Goal: Task Accomplishment & Management: Complete application form

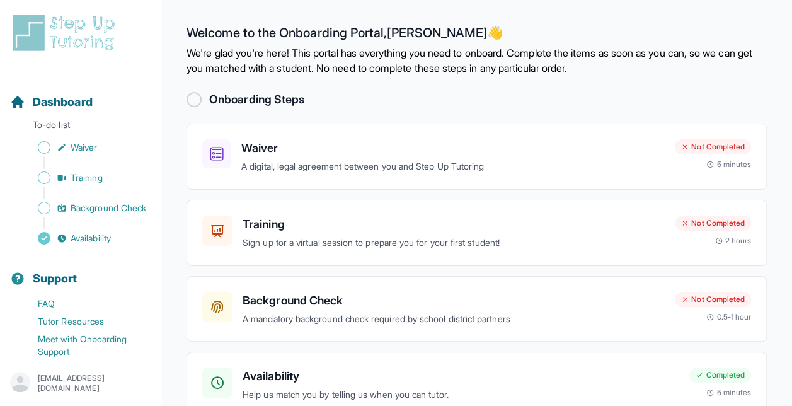
drag, startPoint x: 569, startPoint y: 1, endPoint x: 362, endPoint y: 89, distance: 225.8
click at [362, 89] on main "Welcome to the Onboarding Portal, Alexa Catalina 👋 We're glad you're here! This…" at bounding box center [476, 238] width 631 height 476
click at [375, 164] on p "A digital, legal agreement between you and Step Up Tutoring" at bounding box center [452, 166] width 423 height 14
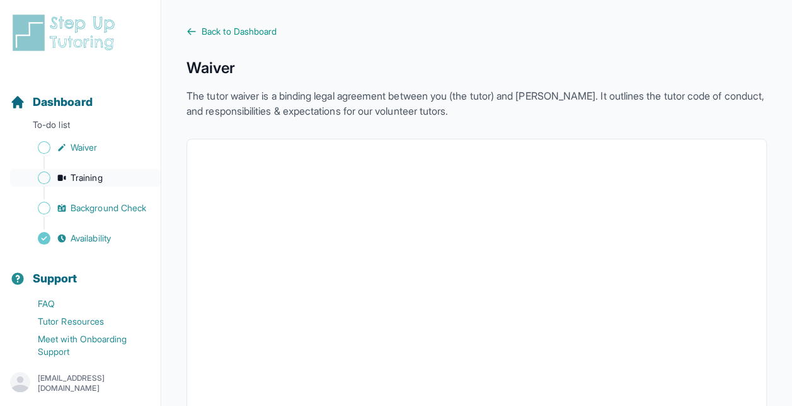
click at [92, 173] on span "Training" at bounding box center [87, 177] width 32 height 13
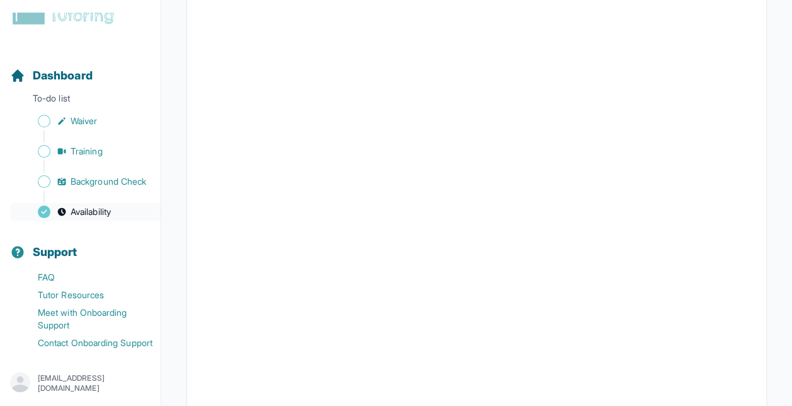
scroll to position [54, 0]
click at [98, 175] on span "Background Check" at bounding box center [109, 181] width 76 height 13
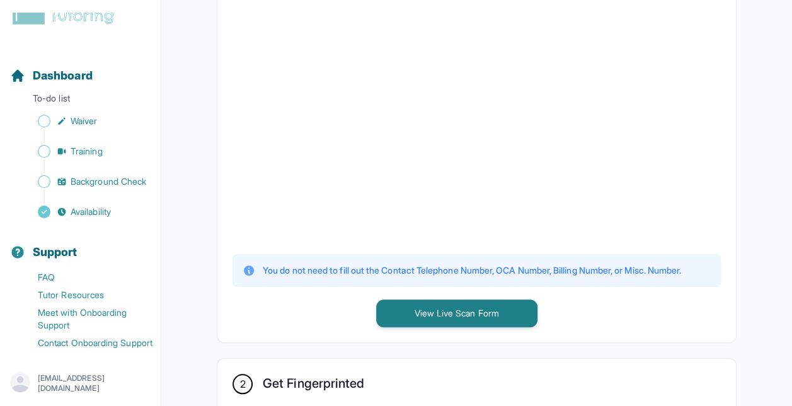
scroll to position [380, 0]
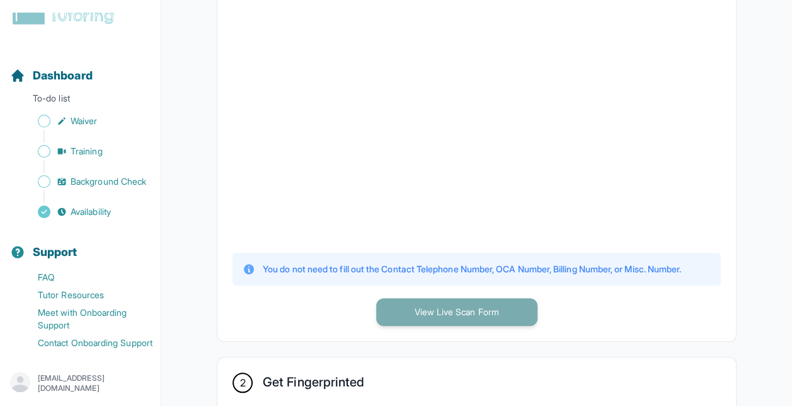
click at [432, 326] on button "View Live Scan Form" at bounding box center [456, 312] width 161 height 28
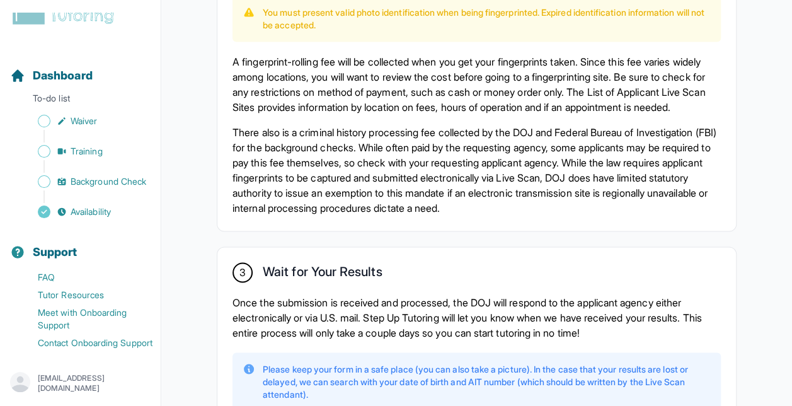
scroll to position [1049, 0]
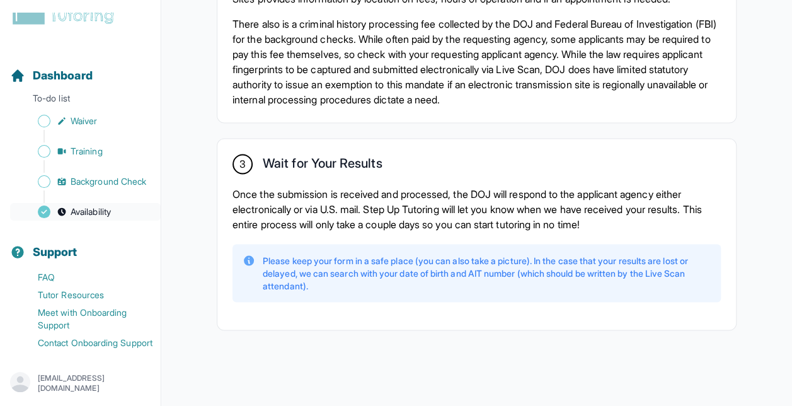
click at [91, 205] on span "Availability" at bounding box center [91, 211] width 40 height 13
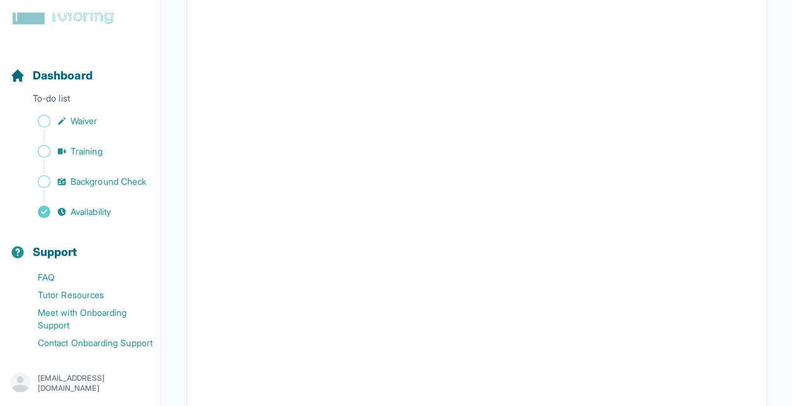
scroll to position [326, 0]
click at [40, 115] on span "Sidebar" at bounding box center [44, 121] width 13 height 13
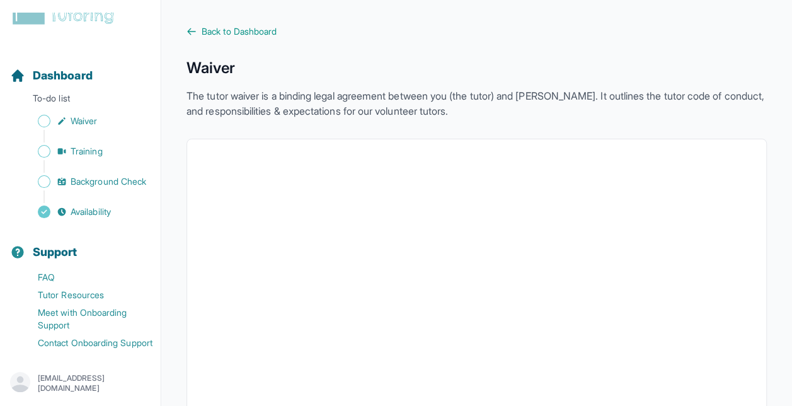
click at [195, 36] on icon at bounding box center [191, 31] width 10 height 10
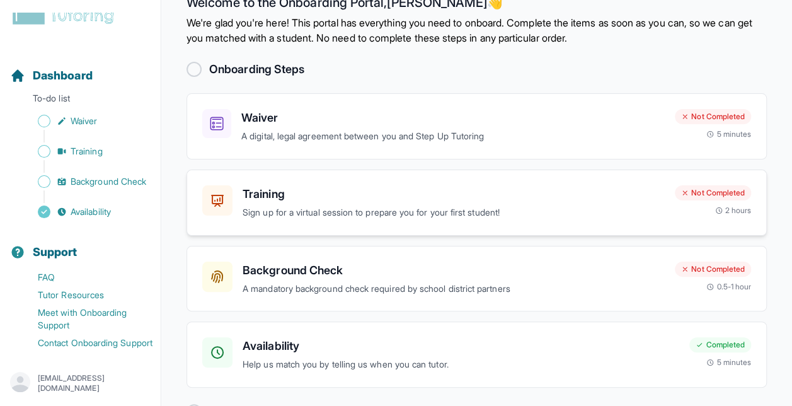
scroll to position [28, 0]
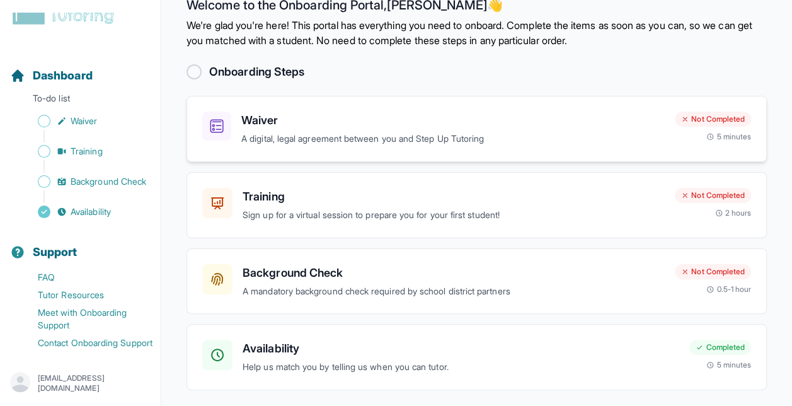
click at [699, 118] on div "Not Completed" at bounding box center [713, 118] width 76 height 15
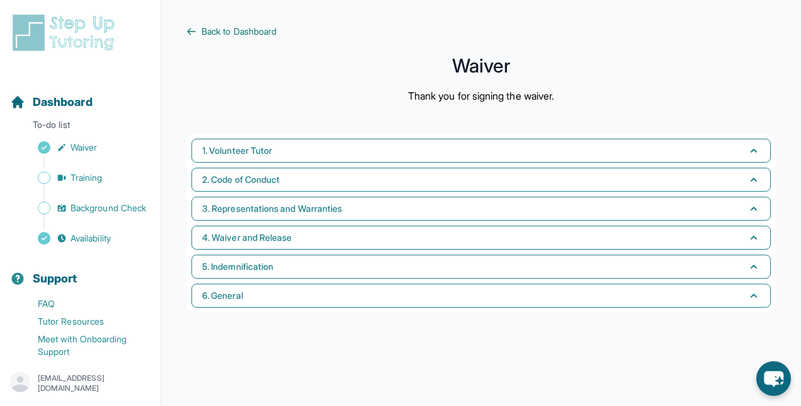
click at [204, 30] on span "Back to Dashboard" at bounding box center [239, 31] width 75 height 13
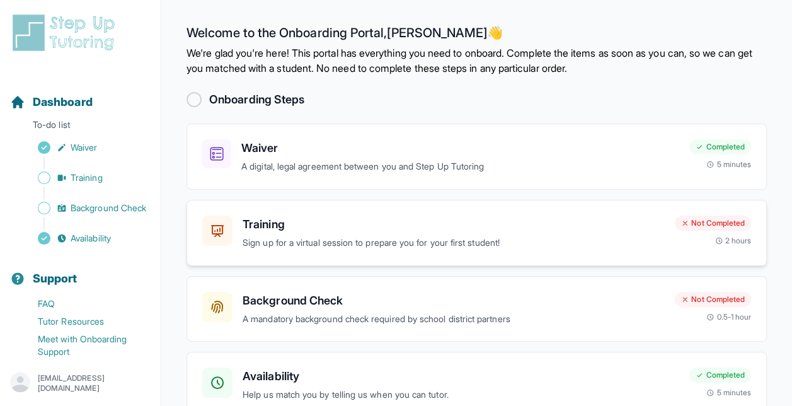
click at [290, 230] on h3 "Training" at bounding box center [454, 224] width 422 height 18
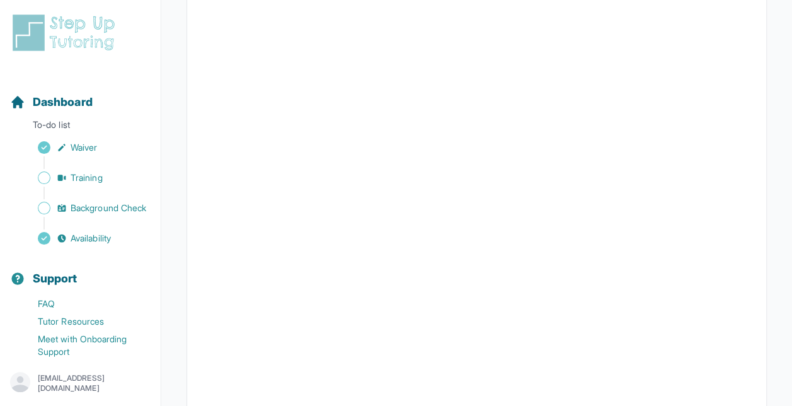
scroll to position [280, 0]
click at [76, 152] on span "Waiver" at bounding box center [84, 147] width 26 height 13
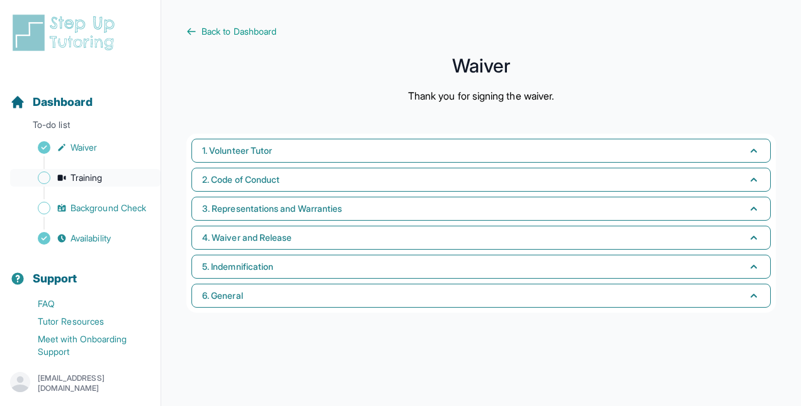
click at [87, 174] on span "Training" at bounding box center [87, 177] width 32 height 13
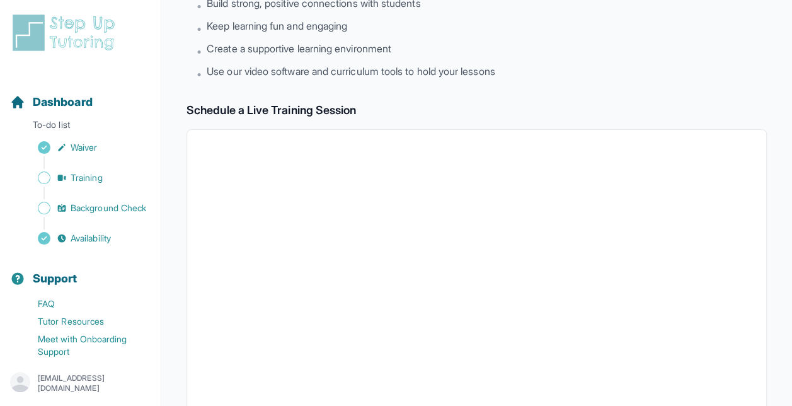
scroll to position [171, 0]
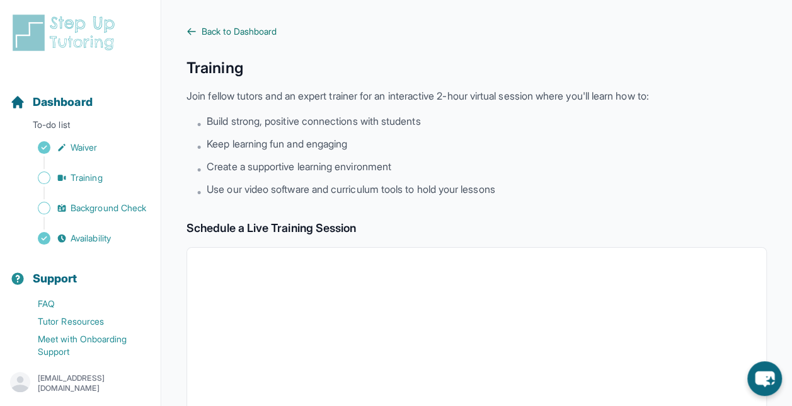
click at [194, 30] on icon at bounding box center [191, 31] width 10 height 10
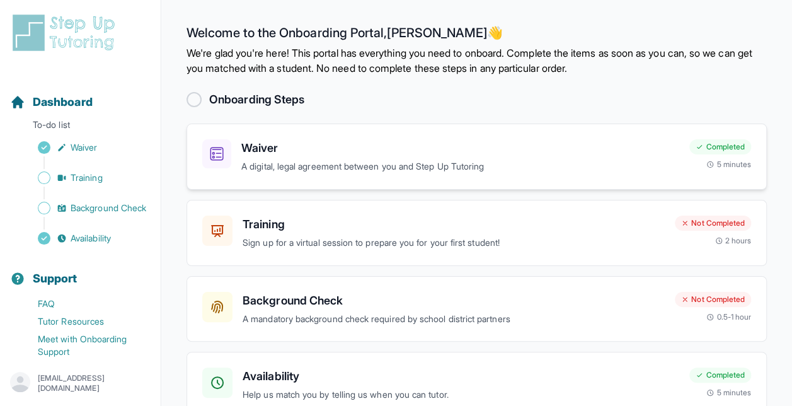
scroll to position [68, 0]
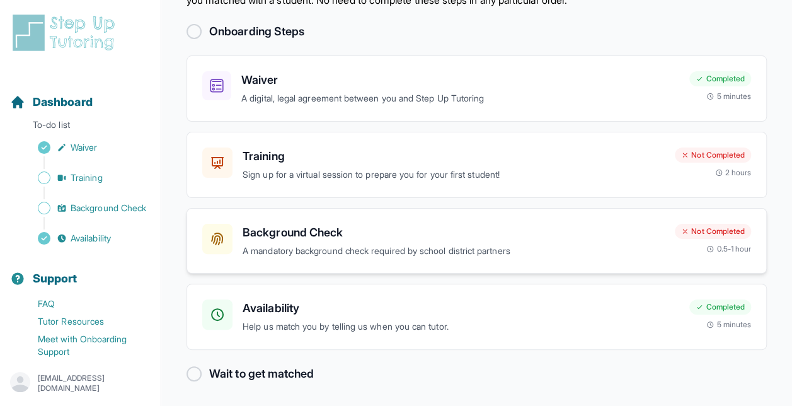
click at [394, 239] on h3 "Background Check" at bounding box center [454, 233] width 422 height 18
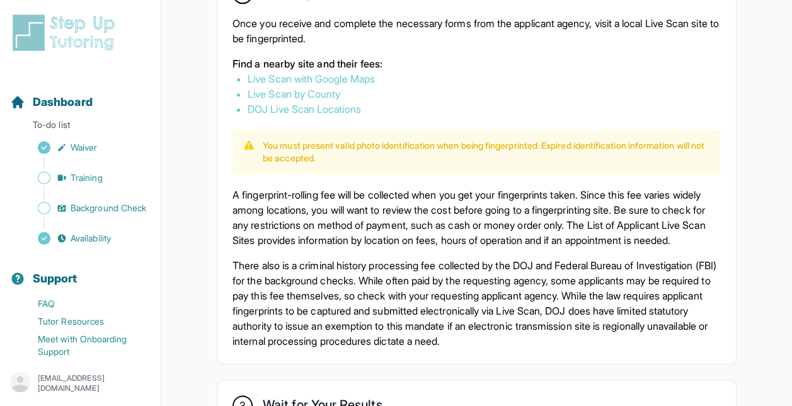
scroll to position [770, 0]
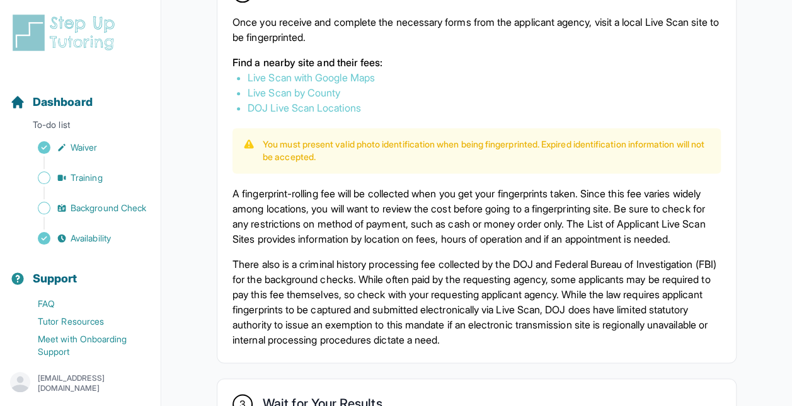
click at [290, 84] on link "Live Scan with Google Maps" at bounding box center [311, 77] width 127 height 13
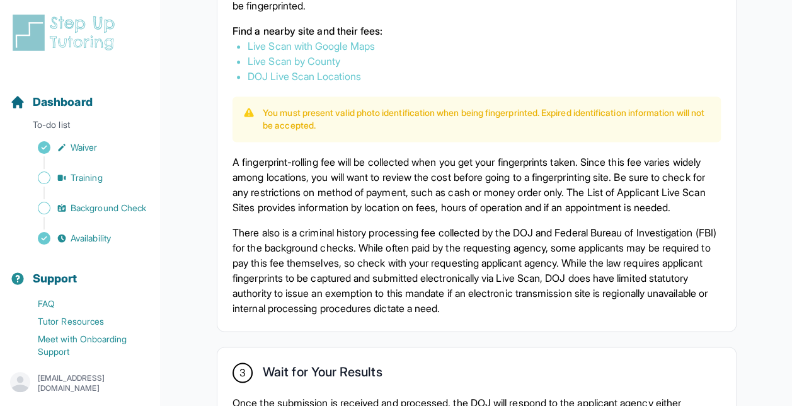
scroll to position [831, 0]
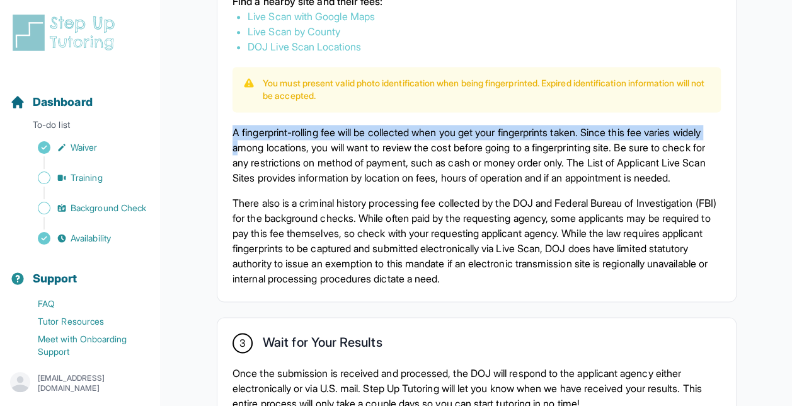
drag, startPoint x: 230, startPoint y: 157, endPoint x: 273, endPoint y: 175, distance: 47.1
click at [273, 175] on div "2 Get Fingerprinted Once you receive and complete the necessary forms from the …" at bounding box center [476, 103] width 518 height 395
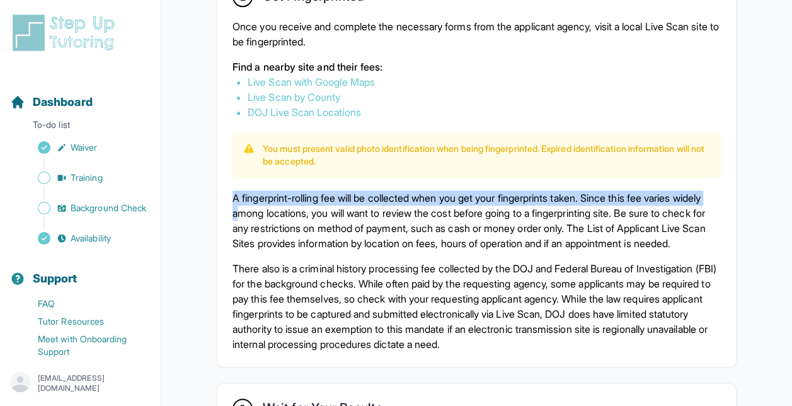
scroll to position [780, 0]
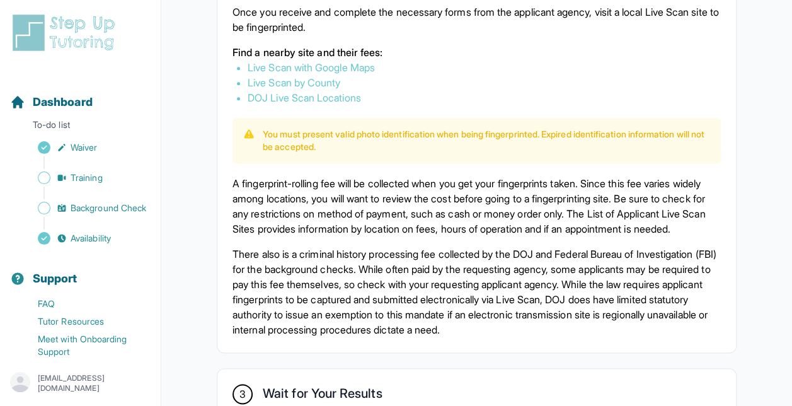
click at [236, 35] on p "Once you receive and complete the necessary forms from the applicant agency, vi…" at bounding box center [476, 19] width 488 height 30
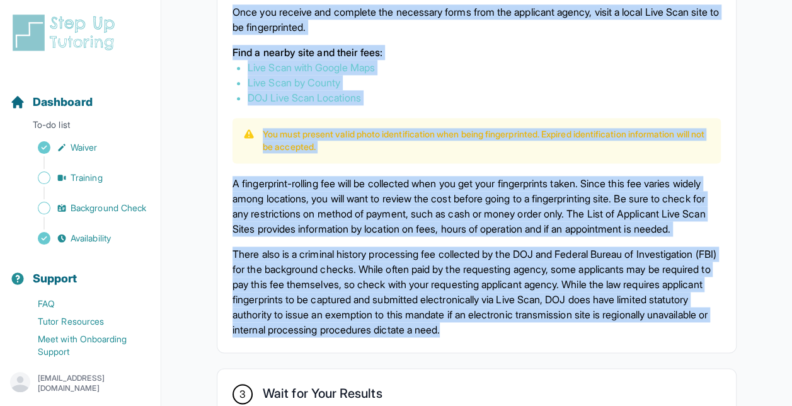
drag, startPoint x: 234, startPoint y: 34, endPoint x: 717, endPoint y: 376, distance: 591.5
click at [717, 352] on div "2 Get Fingerprinted Once you receive and complete the necessary forms from the …" at bounding box center [476, 154] width 518 height 395
copy div "Once you receive and complete the necessary forms from the applicant agency, vi…"
click at [437, 317] on p "There also is a criminal history processing fee collected by the DOJ and Federa…" at bounding box center [476, 291] width 488 height 91
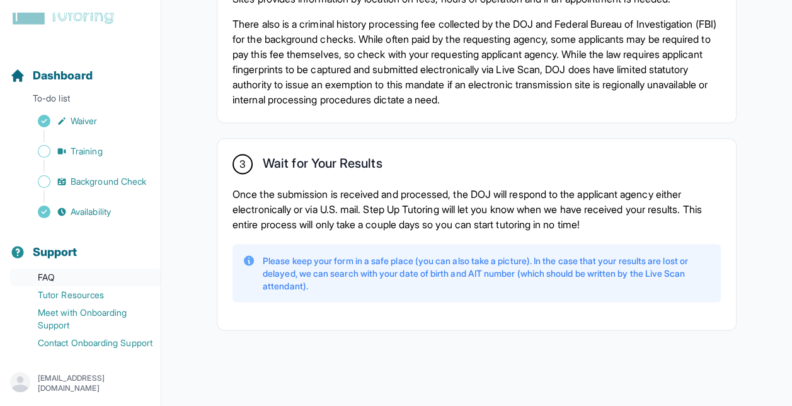
scroll to position [0, 0]
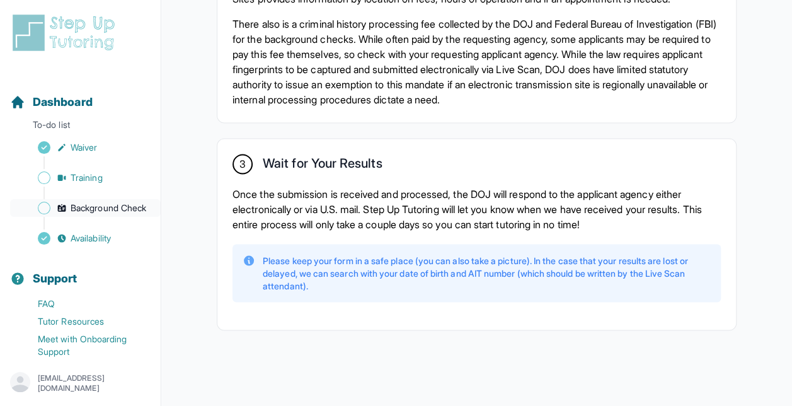
click at [85, 207] on span "Background Check" at bounding box center [109, 208] width 76 height 13
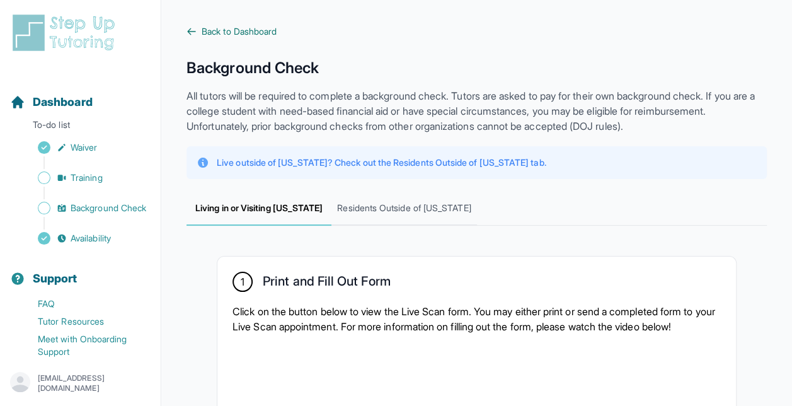
click at [193, 35] on icon at bounding box center [191, 31] width 10 height 10
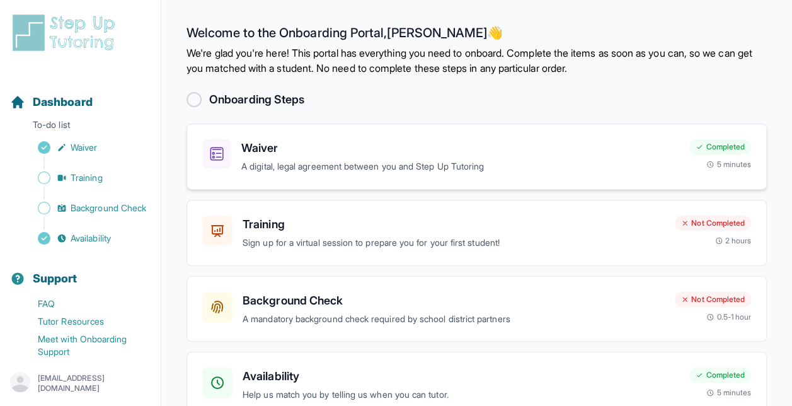
scroll to position [68, 0]
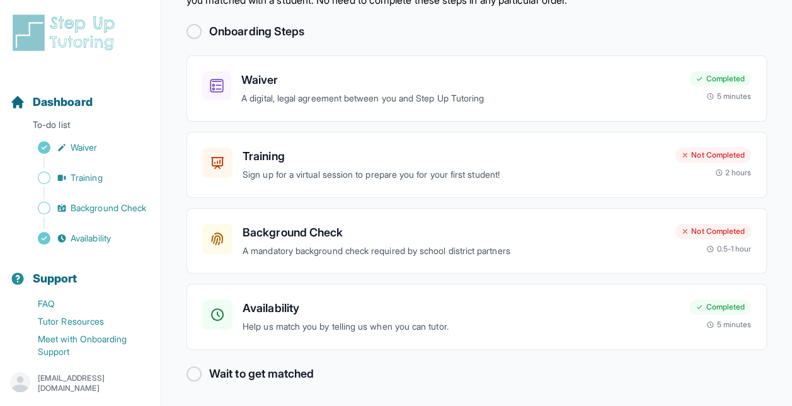
click at [195, 32] on div at bounding box center [193, 31] width 15 height 15
